Goal: Information Seeking & Learning: Learn about a topic

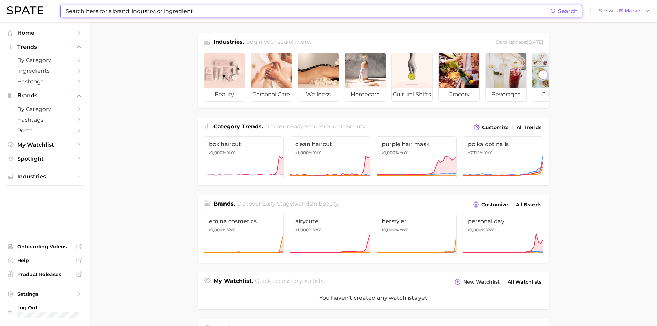
click at [214, 10] on input at bounding box center [308, 11] width 486 height 12
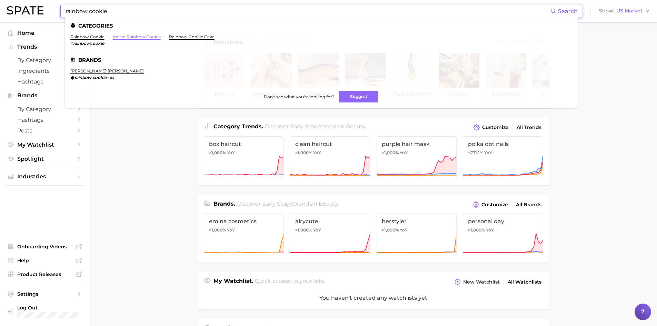
type input "rainbow cookie"
click at [130, 38] on link "italian rainbow cookie" at bounding box center [137, 36] width 48 height 5
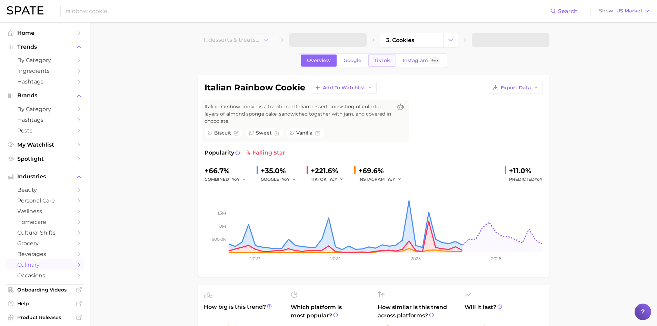
click at [383, 57] on link "TikTok" at bounding box center [382, 61] width 28 height 12
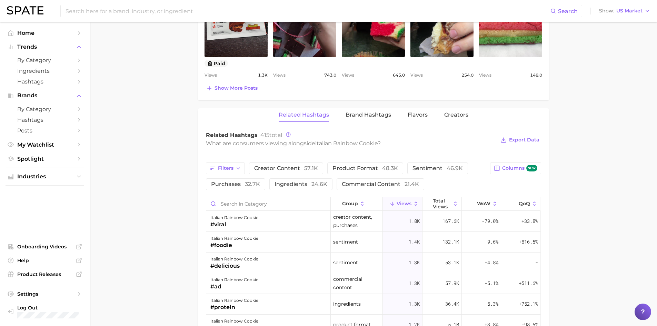
scroll to position [33, 0]
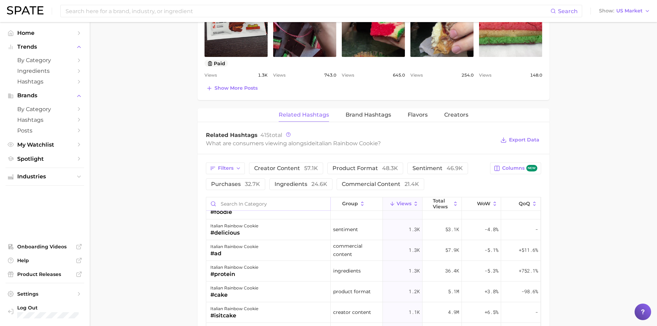
click at [235, 203] on input "Search in category" at bounding box center [268, 203] width 124 height 13
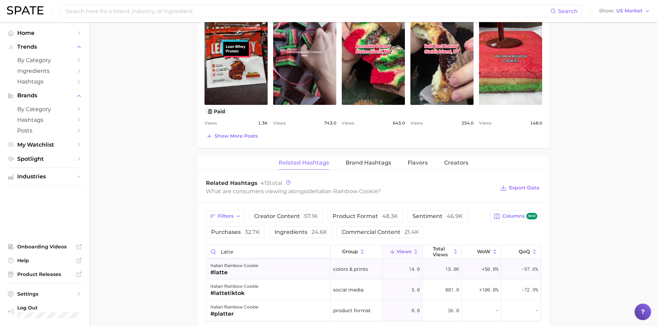
scroll to position [413, 0]
type input "latte"
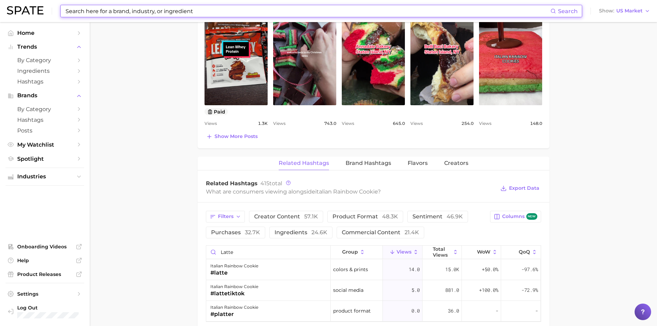
click at [138, 11] on input at bounding box center [308, 11] width 486 height 12
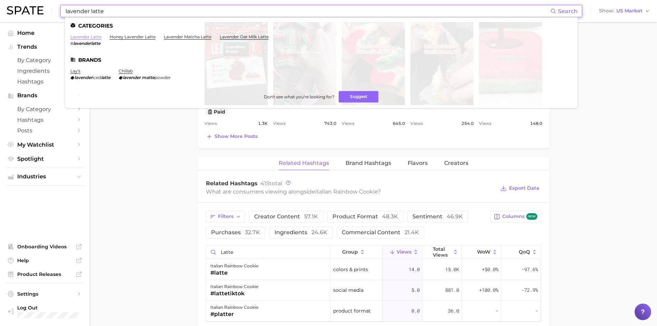
type input "lavender latte"
click at [93, 37] on link "lavender latte" at bounding box center [85, 36] width 31 height 5
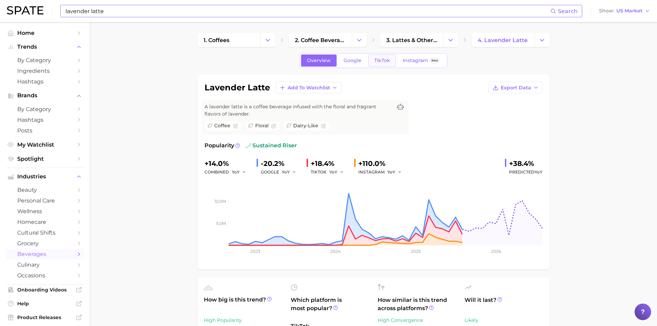
click at [372, 59] on link "TikTok" at bounding box center [382, 61] width 28 height 12
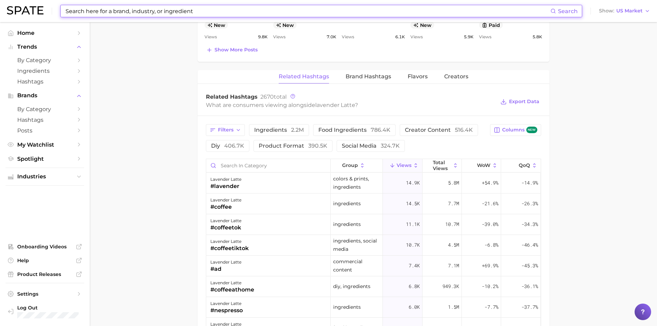
scroll to position [493, 0]
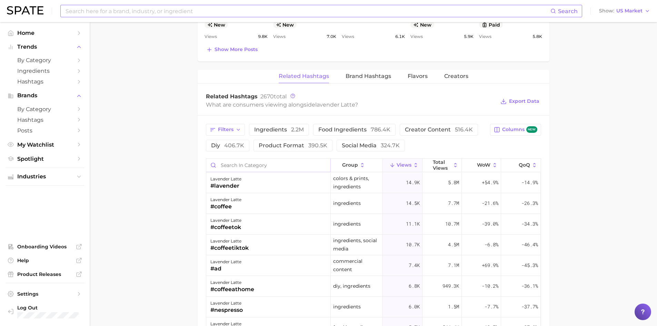
click at [274, 167] on input "Search in category" at bounding box center [268, 165] width 124 height 13
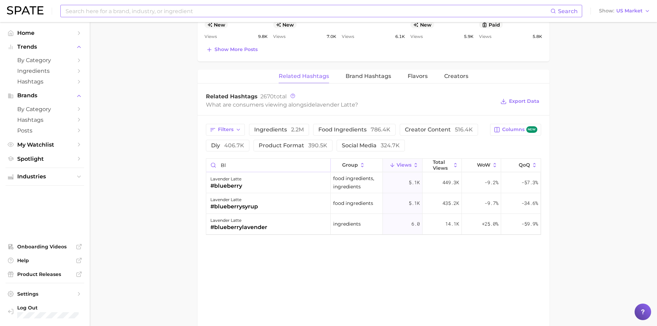
type input "b"
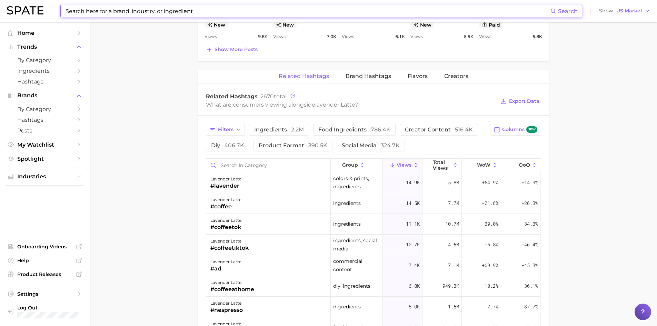
click at [165, 9] on input at bounding box center [308, 11] width 486 height 12
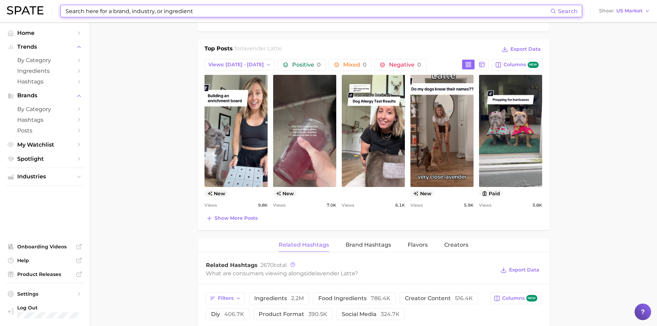
scroll to position [324, 0]
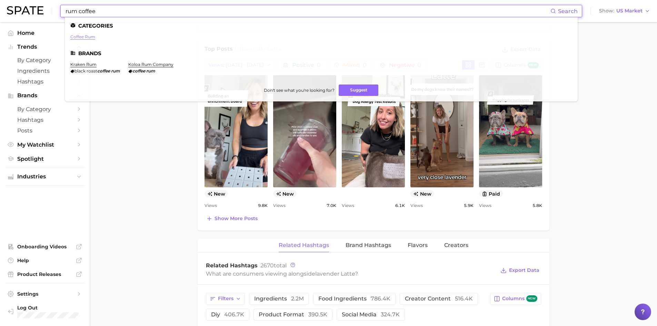
type input "rum coffee"
click at [85, 39] on link "coffee rum" at bounding box center [82, 36] width 25 height 5
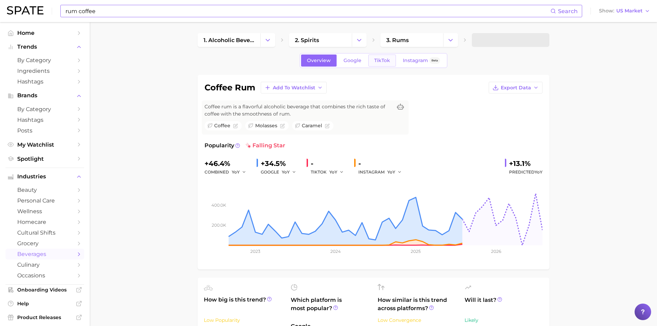
click at [383, 63] on span "TikTok" at bounding box center [382, 61] width 16 height 6
